Goal: Task Accomplishment & Management: Complete application form

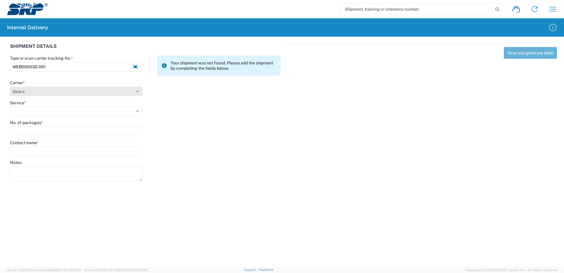
type input "WEB000532-001"
click at [137, 91] on select "Select Amazon Logistics ATI Trucking BC Dimerco Logistics Empire Southwest FedE…" at bounding box center [76, 90] width 132 height 9
select select "18714"
click at [10, 86] on select "Select Amazon Logistics ATI Trucking BC Dimerco Logistics Empire Southwest FedE…" at bounding box center [76, 90] width 132 height 9
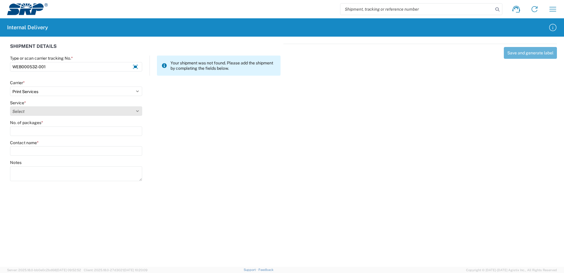
click at [135, 109] on select "Select Ground Inter-office" at bounding box center [76, 110] width 132 height 9
select select "35764"
click at [10, 106] on select "Select Ground Inter-office" at bounding box center [76, 110] width 132 height 9
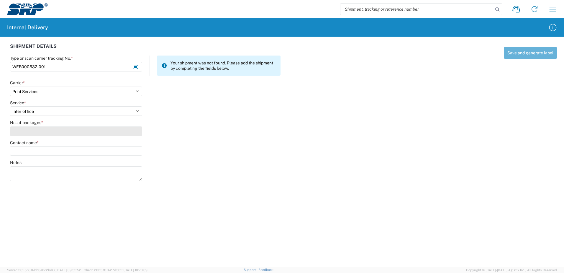
click at [131, 132] on input "No. of packages *" at bounding box center [76, 130] width 132 height 9
type input "1"
click at [127, 148] on input "Contact name *" at bounding box center [76, 150] width 132 height 9
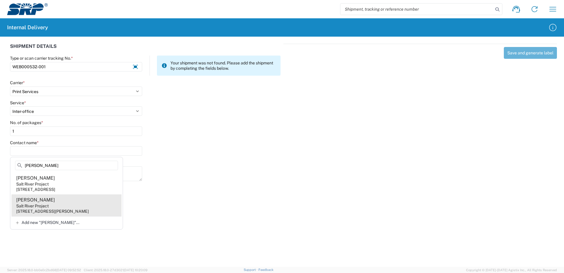
type input "[PERSON_NAME]"
click at [52, 200] on agx-address-suggestion-item "[PERSON_NAME] Salt River Project [STREET_ADDRESS][PERSON_NAME]" at bounding box center [67, 205] width 110 height 22
type input "[PERSON_NAME]"
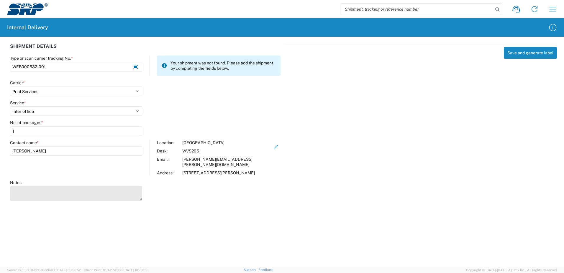
click at [57, 189] on textarea "Notes" at bounding box center [76, 193] width 132 height 15
type textarea "Post Accident Testing Brochure"
click at [498, 122] on div "Save and generate label" at bounding box center [419, 121] width 273 height 155
click at [531, 53] on button "Save and generate label" at bounding box center [530, 53] width 53 height 12
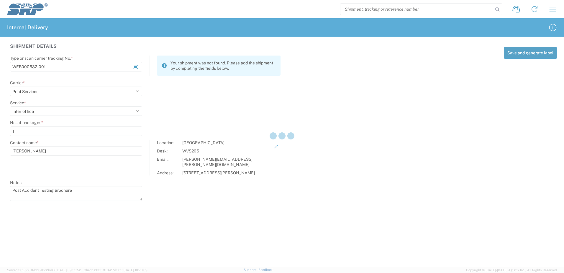
select select
